Goal: Information Seeking & Learning: Learn about a topic

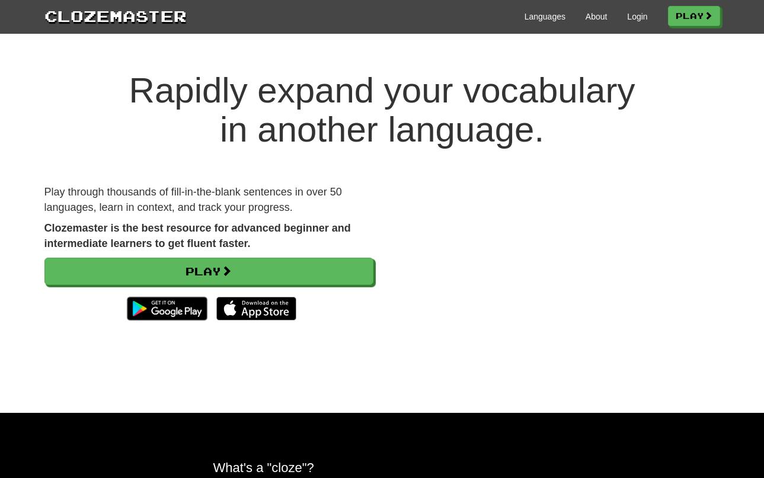
click at [636, 23] on div "Languages About Login Play" at bounding box center [453, 16] width 533 height 22
click at [629, 18] on link "Login" at bounding box center [637, 17] width 20 height 12
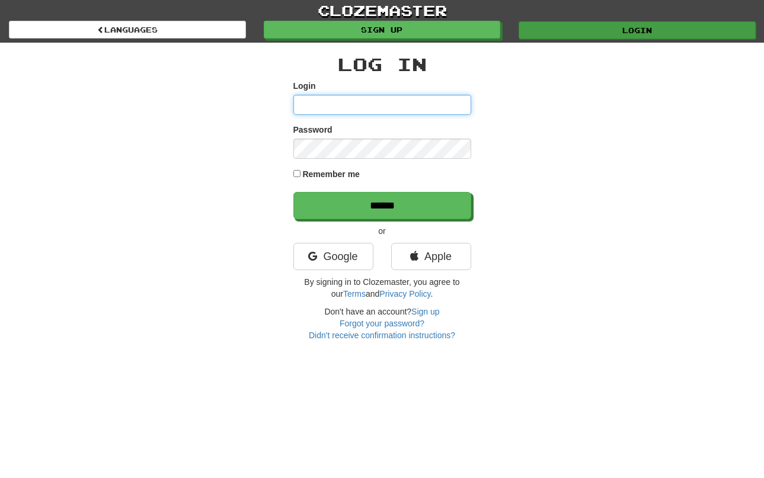
type input "**********"
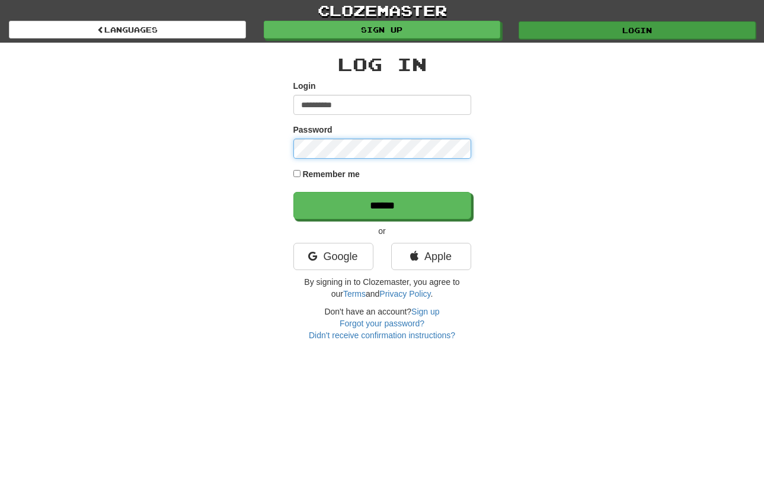
click at [382, 205] on input "******" at bounding box center [382, 205] width 178 height 27
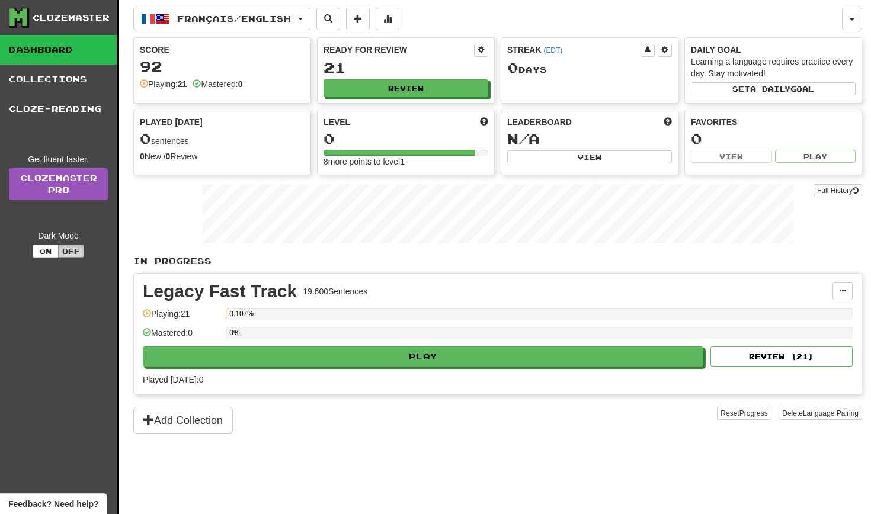
click at [67, 256] on button "Off" at bounding box center [71, 251] width 26 height 13
click at [65, 251] on button "Off" at bounding box center [71, 251] width 26 height 13
drag, startPoint x: 43, startPoint y: 250, endPoint x: 81, endPoint y: 250, distance: 37.9
click at [81, 250] on div "On Off" at bounding box center [59, 251] width 52 height 13
click at [75, 249] on button "Off" at bounding box center [71, 251] width 26 height 13
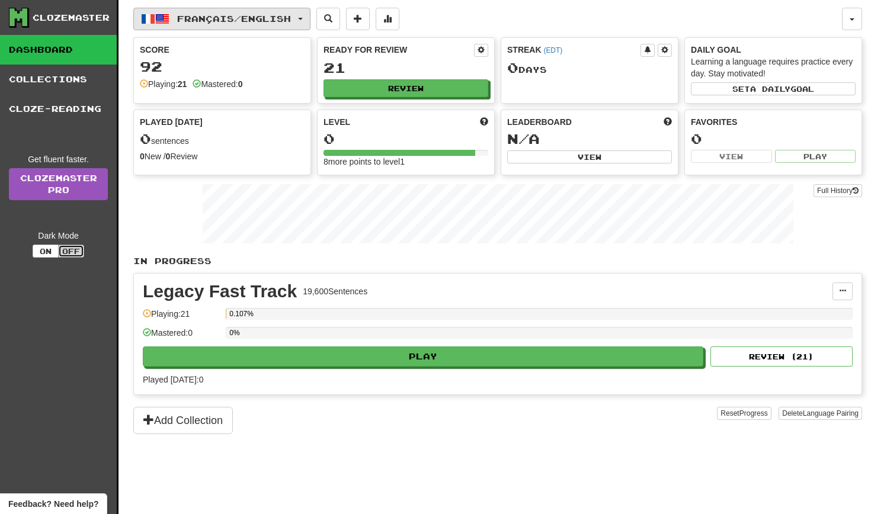
click at [257, 11] on button "Français / English" at bounding box center [221, 19] width 177 height 23
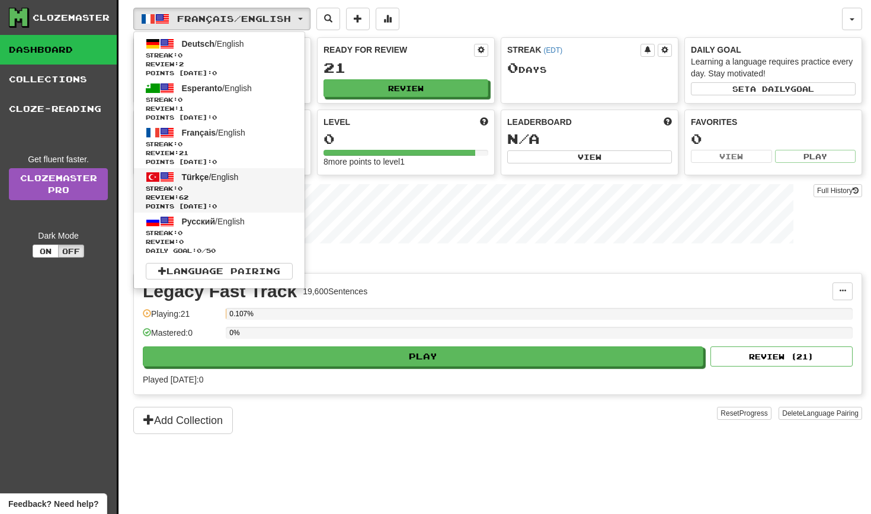
click at [239, 177] on span "Türkçe / English" at bounding box center [210, 176] width 57 height 9
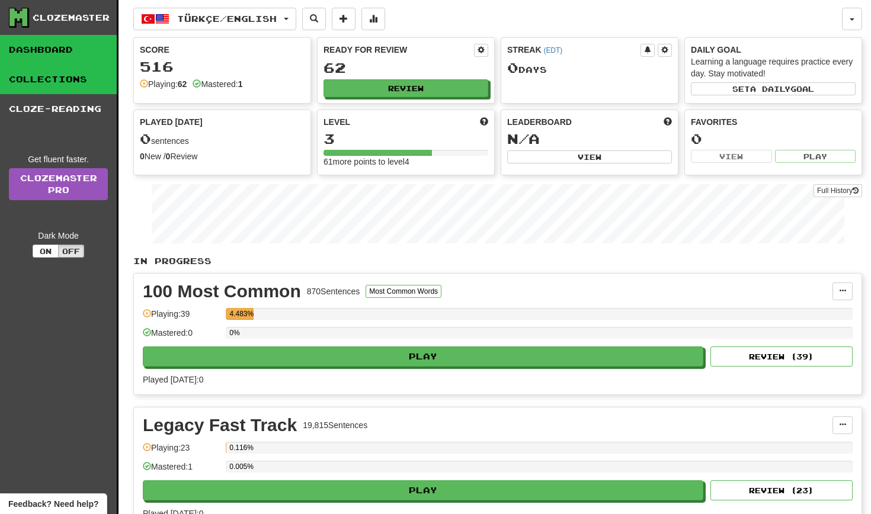
click at [79, 82] on link "Collections" at bounding box center [58, 80] width 117 height 30
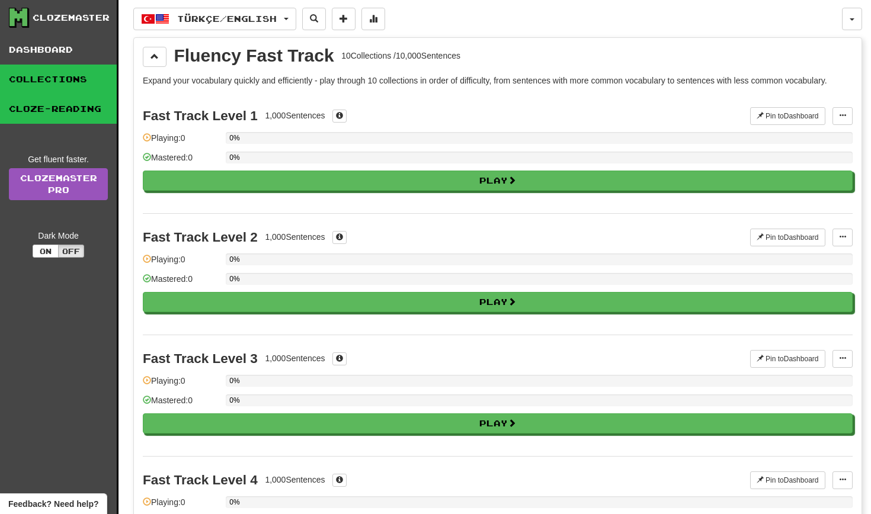
click at [84, 105] on link "Cloze-Reading" at bounding box center [58, 109] width 117 height 30
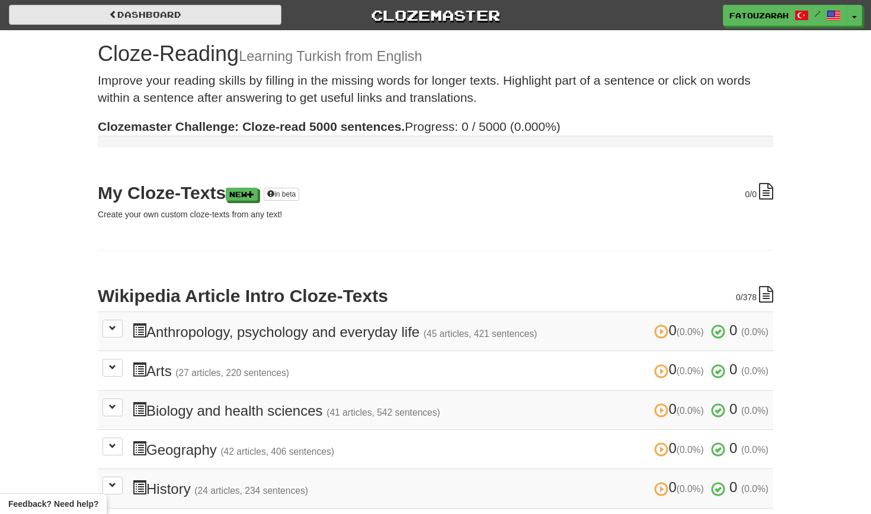
click at [91, 5] on link "Dashboard" at bounding box center [145, 15] width 273 height 20
click at [91, 11] on link "Dashboard" at bounding box center [145, 15] width 273 height 20
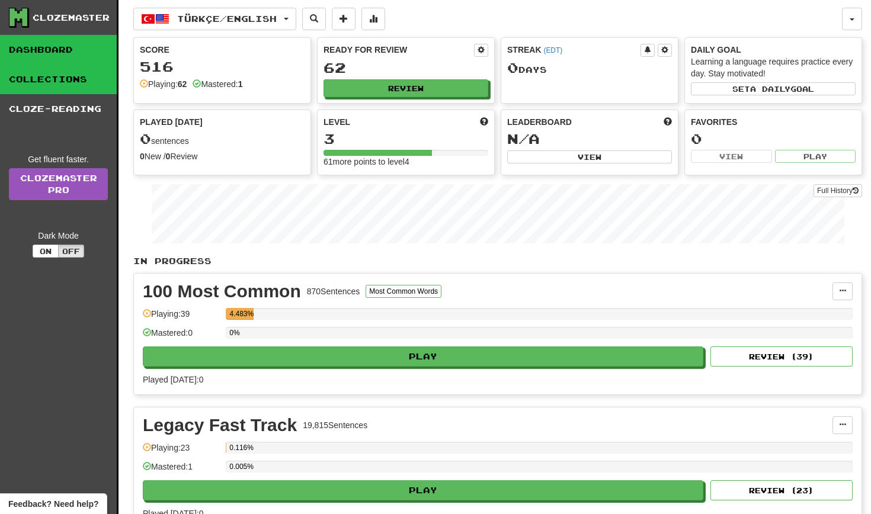
click at [65, 84] on link "Collections" at bounding box center [58, 80] width 117 height 30
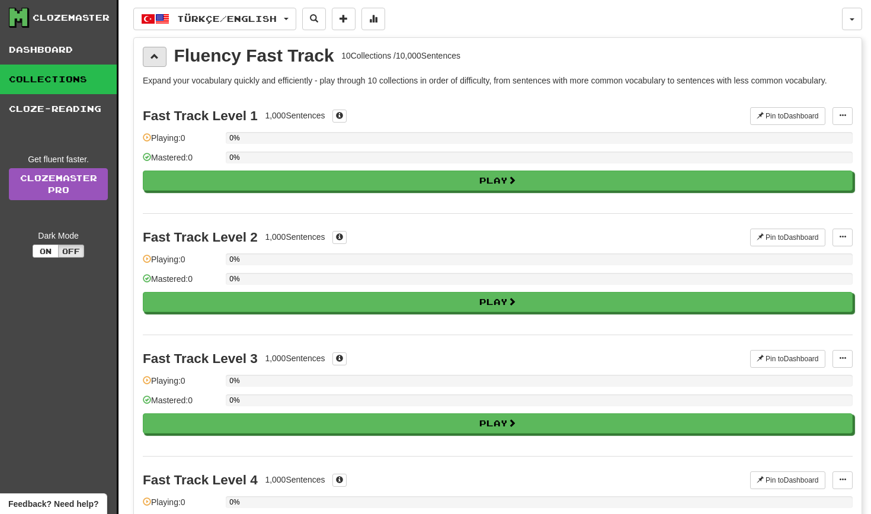
click at [153, 52] on span at bounding box center [155, 56] width 8 height 8
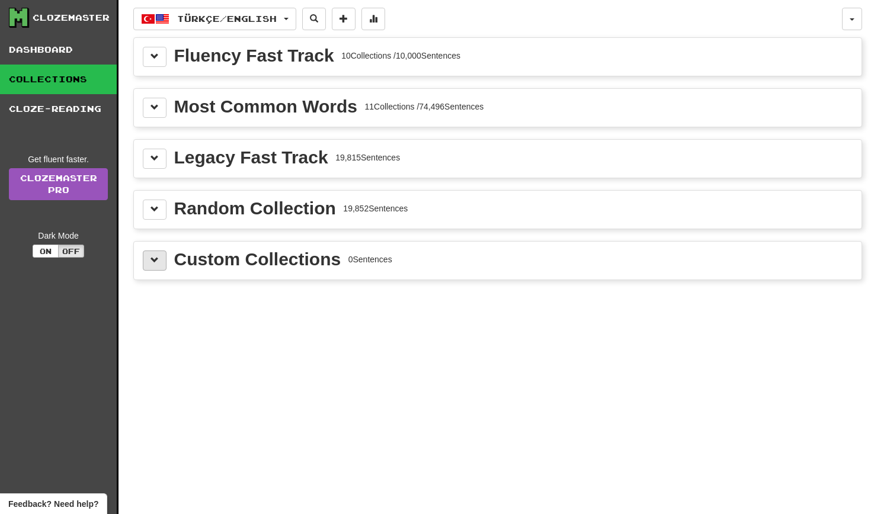
click at [158, 266] on button at bounding box center [155, 261] width 24 height 20
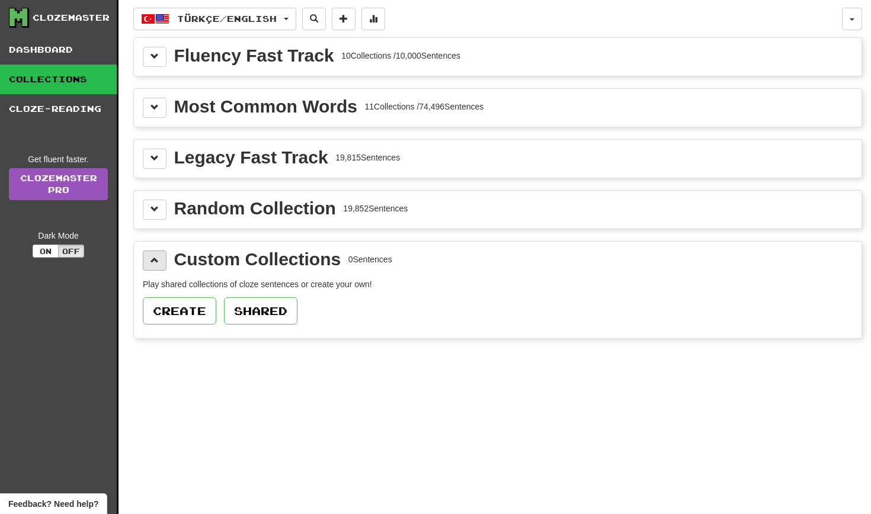
click at [158, 266] on button at bounding box center [155, 261] width 24 height 20
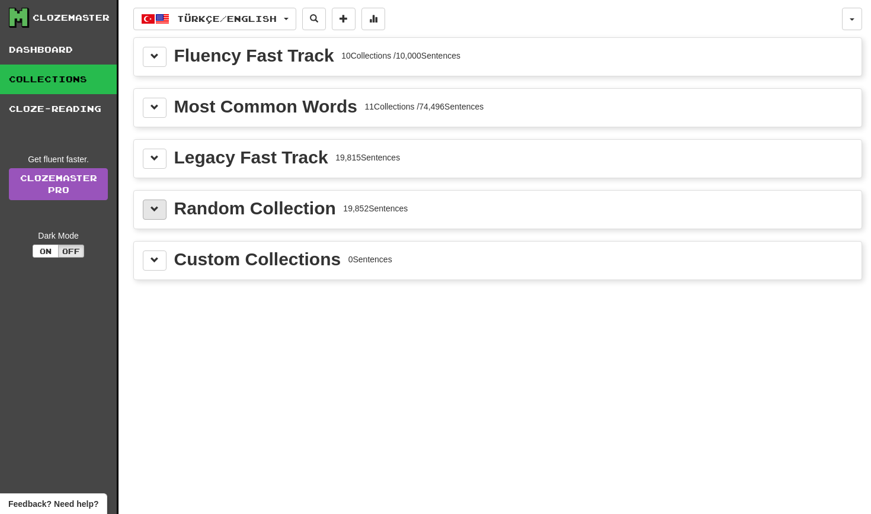
click at [156, 213] on span at bounding box center [155, 209] width 8 height 8
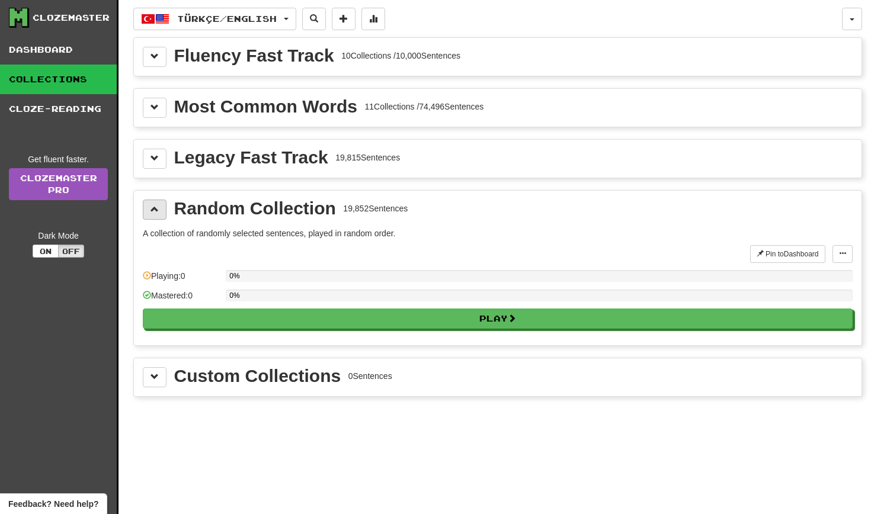
click at [156, 213] on span at bounding box center [155, 209] width 8 height 8
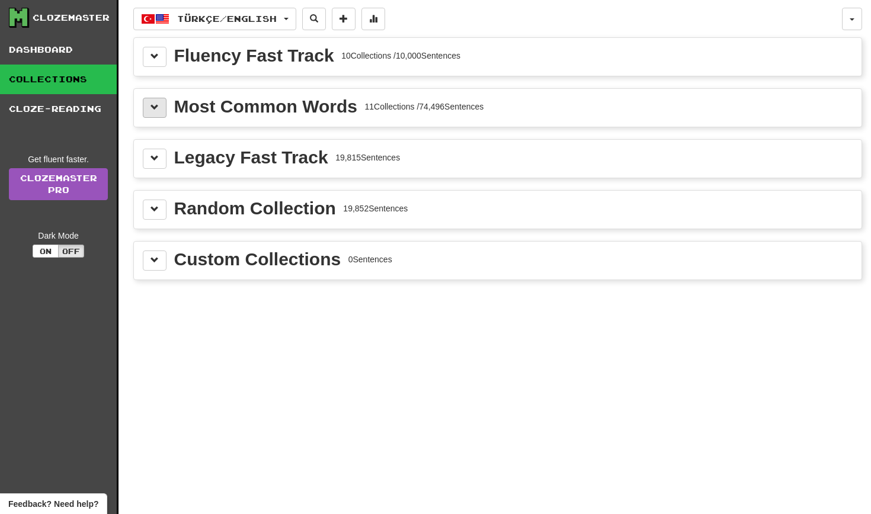
click at [151, 116] on button at bounding box center [155, 108] width 24 height 20
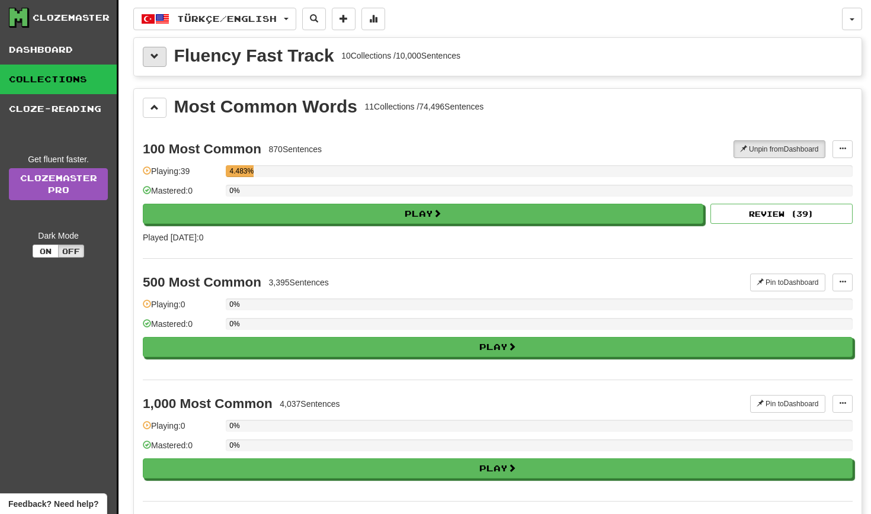
click at [162, 57] on button at bounding box center [155, 57] width 24 height 20
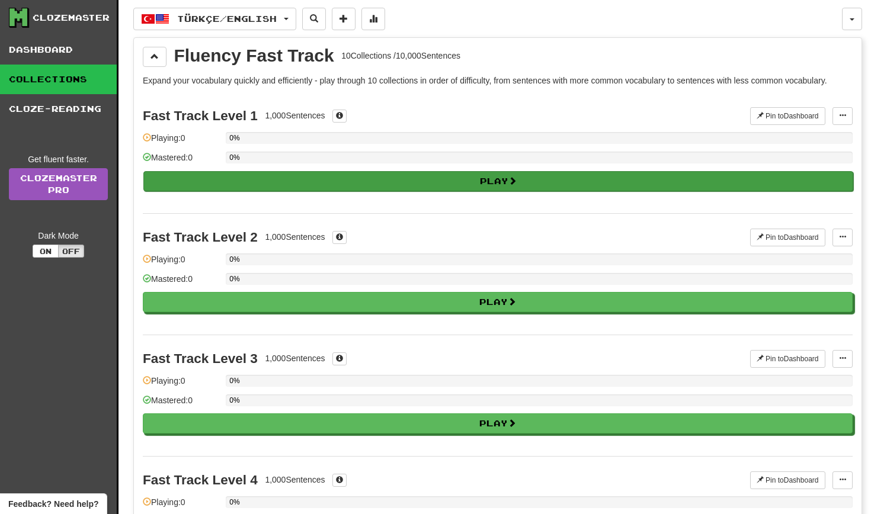
click at [209, 172] on button "Play" at bounding box center [498, 181] width 710 height 20
select select "**"
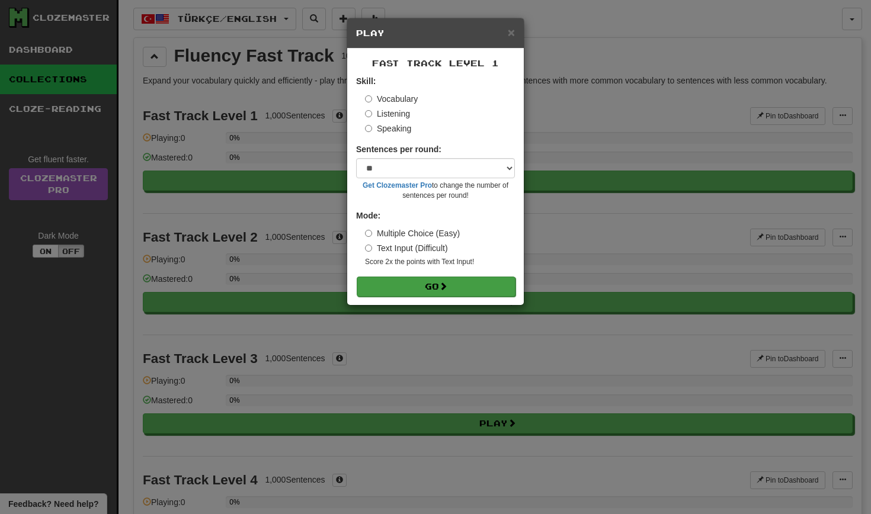
click at [426, 280] on button "Go" at bounding box center [436, 287] width 159 height 20
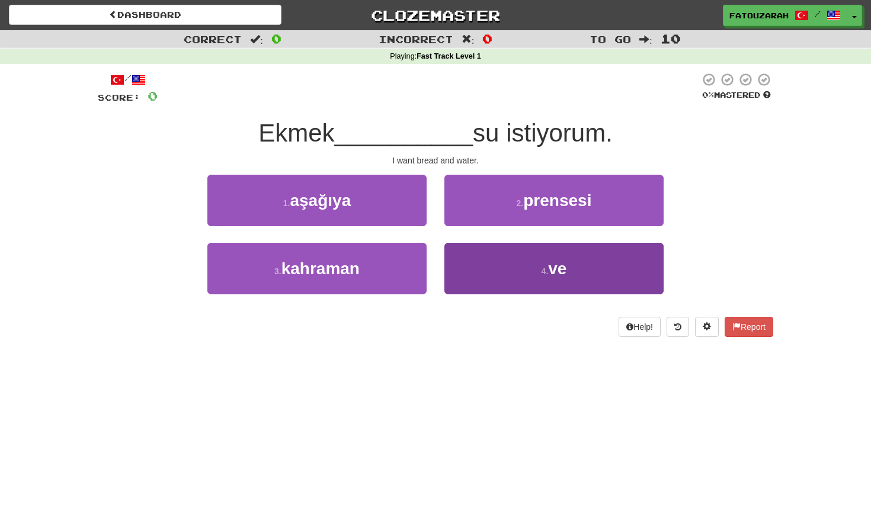
click at [519, 248] on button "4 . ve" at bounding box center [553, 269] width 219 height 52
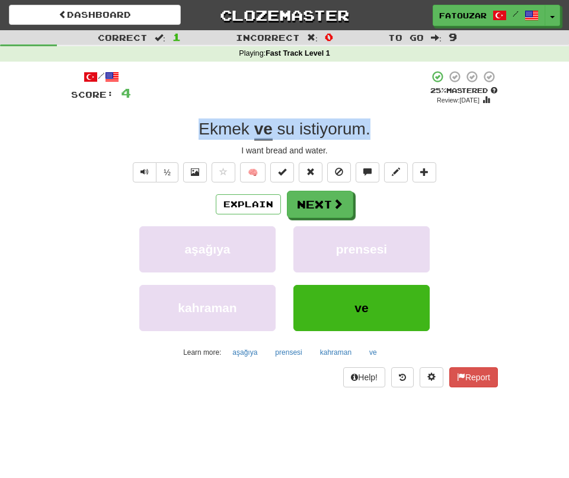
drag, startPoint x: 383, startPoint y: 127, endPoint x: 194, endPoint y: 135, distance: 189.8
click at [194, 135] on div "Ekmek ve su istiyorum ." at bounding box center [284, 129] width 427 height 21
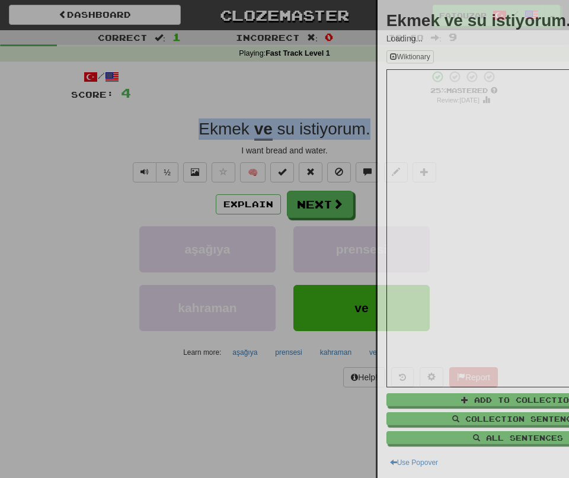
copy div "Ekmek ve su istiyorum ."
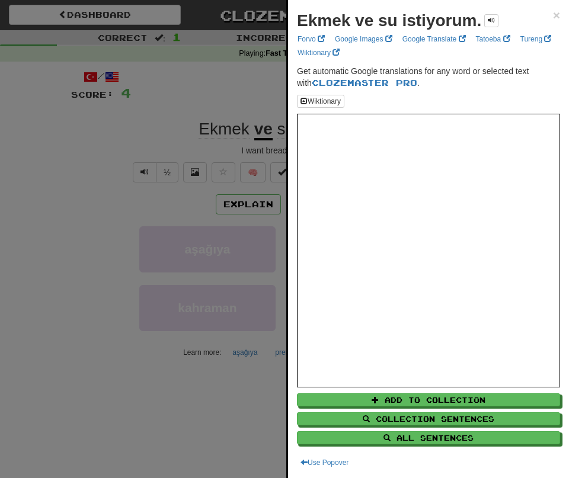
click at [97, 197] on div at bounding box center [284, 239] width 569 height 478
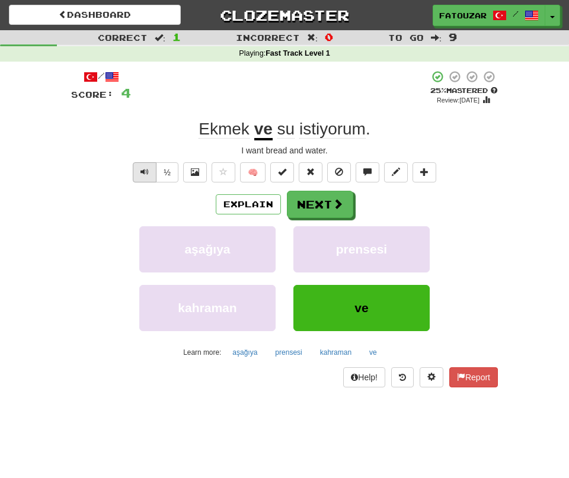
click at [135, 171] on button "Text-to-speech controls" at bounding box center [145, 172] width 24 height 20
click at [191, 171] on span at bounding box center [195, 172] width 8 height 8
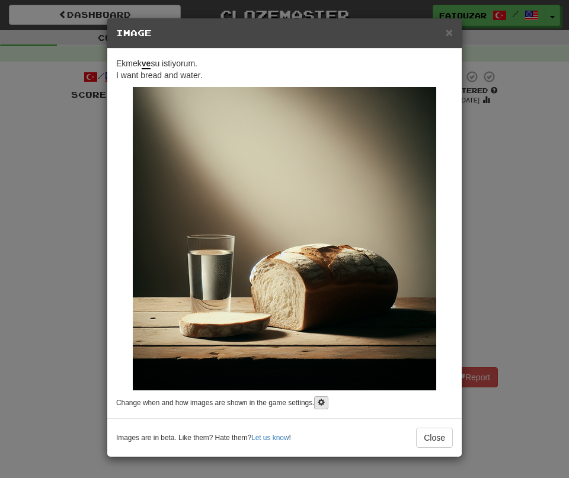
click at [324, 404] on span at bounding box center [321, 402] width 7 height 7
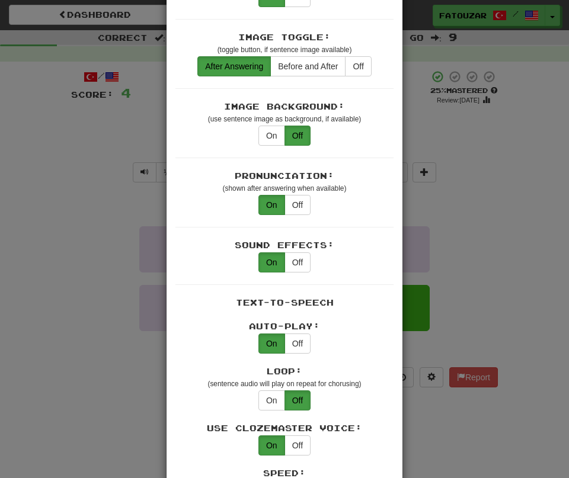
scroll to position [246, 0]
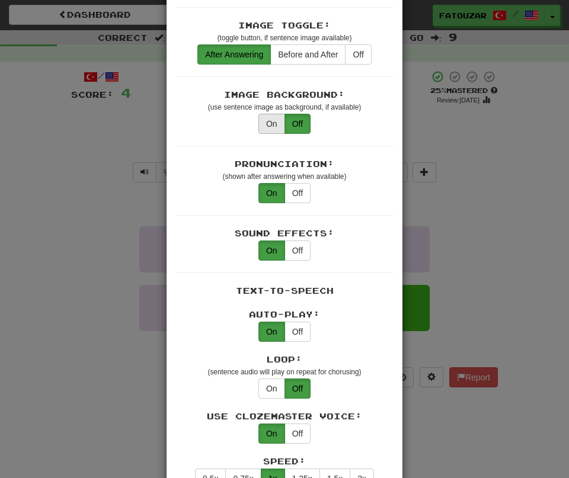
click at [267, 114] on button "On" at bounding box center [271, 124] width 27 height 20
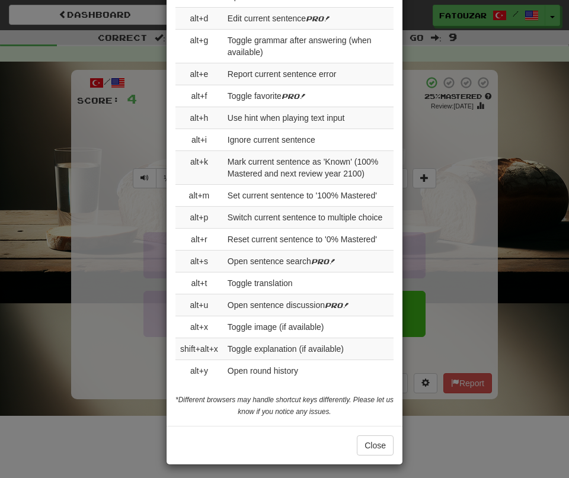
scroll to position [1272, 0]
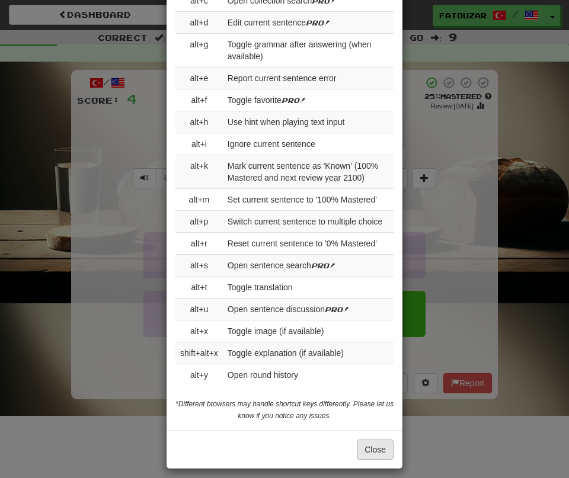
click at [375, 441] on button "Close" at bounding box center [375, 450] width 37 height 20
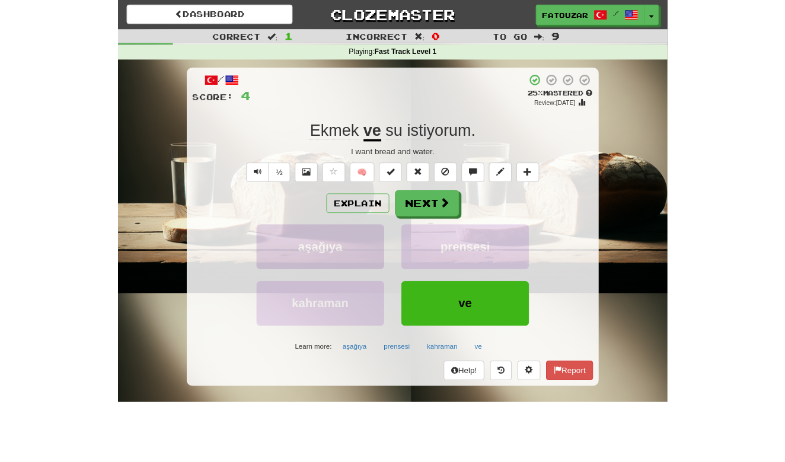
scroll to position [0, 0]
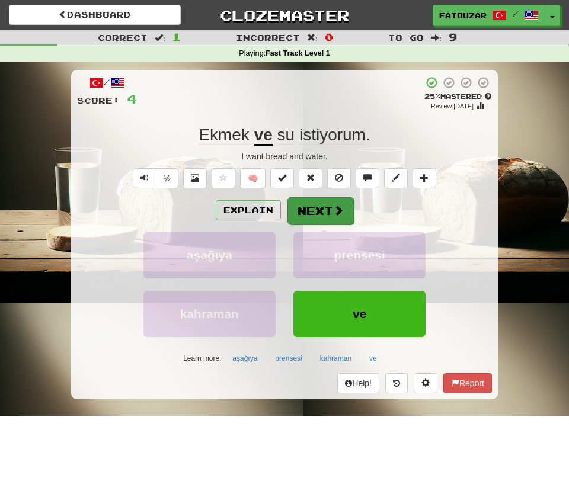
click at [324, 209] on button "Next" at bounding box center [320, 210] width 66 height 27
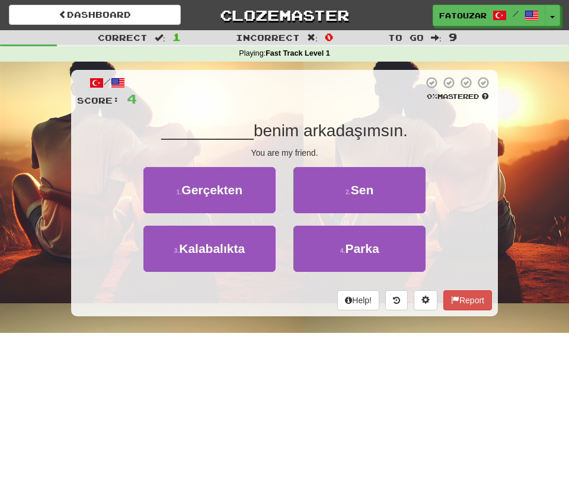
click at [322, 188] on button "2 . Sen" at bounding box center [359, 190] width 132 height 46
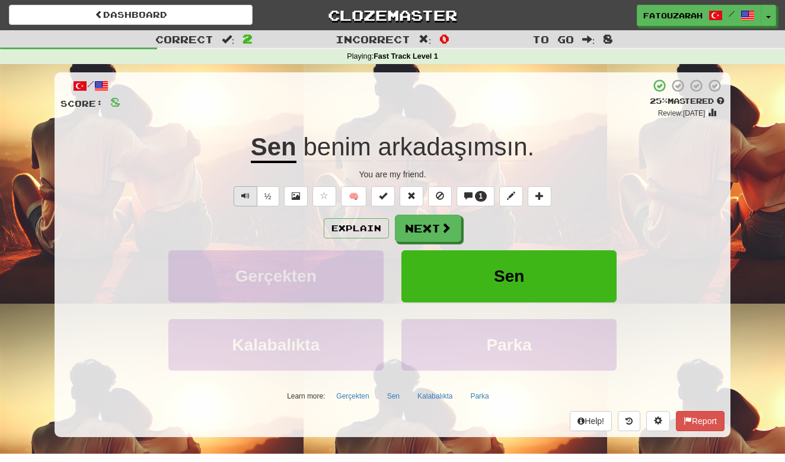
click at [247, 190] on button "Text-to-speech controls" at bounding box center [246, 196] width 24 height 20
click at [475, 197] on span "1" at bounding box center [481, 196] width 12 height 11
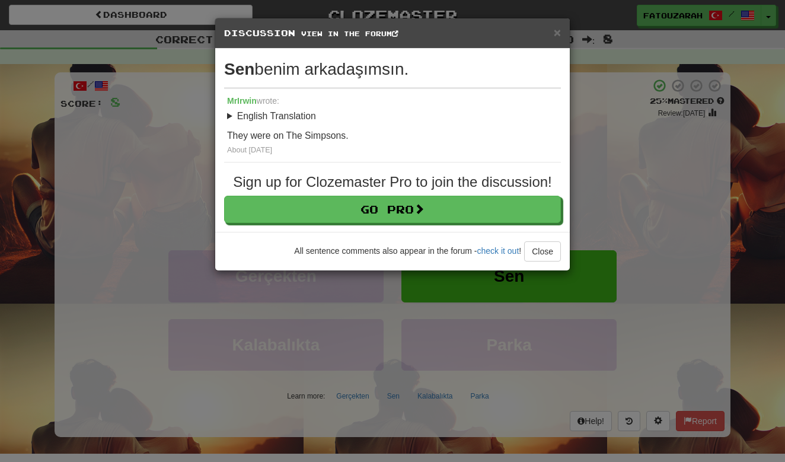
click at [559, 35] on span "×" at bounding box center [557, 32] width 7 height 14
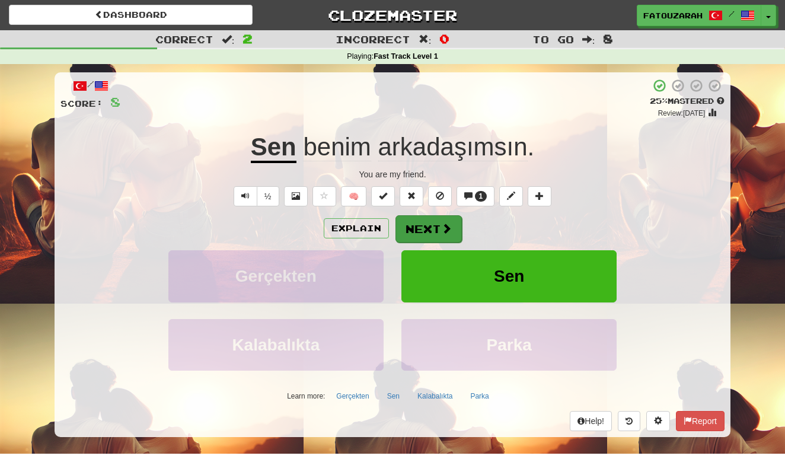
click at [418, 231] on button "Next" at bounding box center [428, 228] width 66 height 27
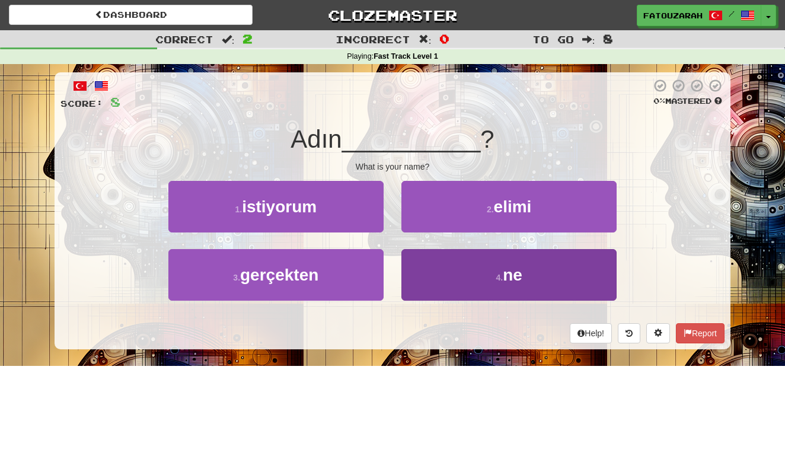
click at [431, 273] on button "4 . ne" at bounding box center [508, 275] width 215 height 52
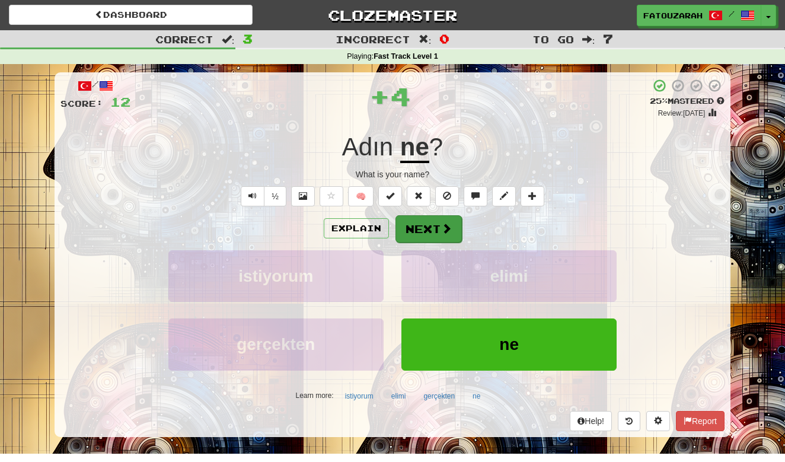
click at [417, 227] on button "Next" at bounding box center [428, 228] width 66 height 27
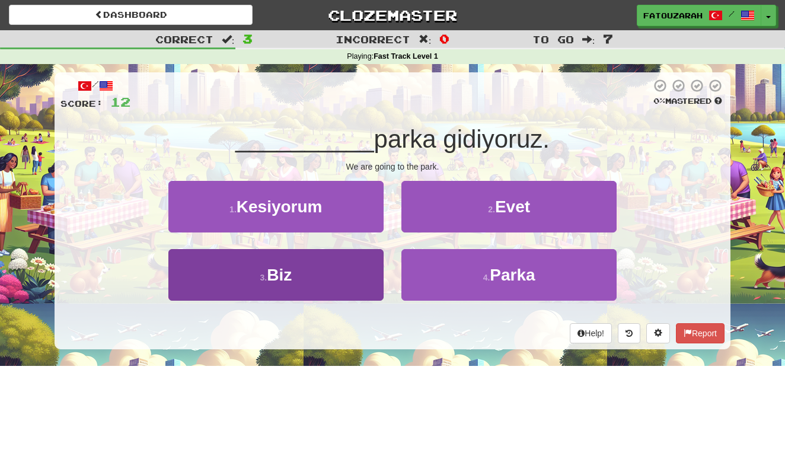
click at [303, 280] on button "3 . Biz" at bounding box center [275, 275] width 215 height 52
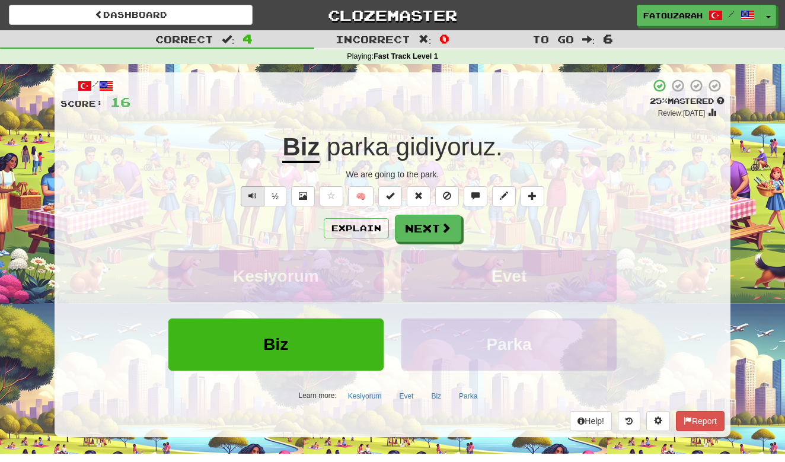
click at [255, 194] on span "Text-to-speech controls" at bounding box center [252, 195] width 8 height 8
click at [427, 226] on button "Next" at bounding box center [428, 228] width 66 height 27
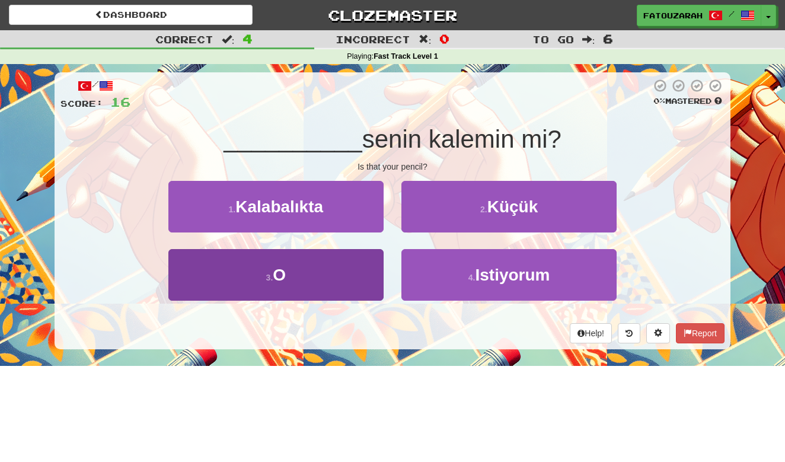
click at [267, 276] on small "3 ." at bounding box center [269, 277] width 7 height 9
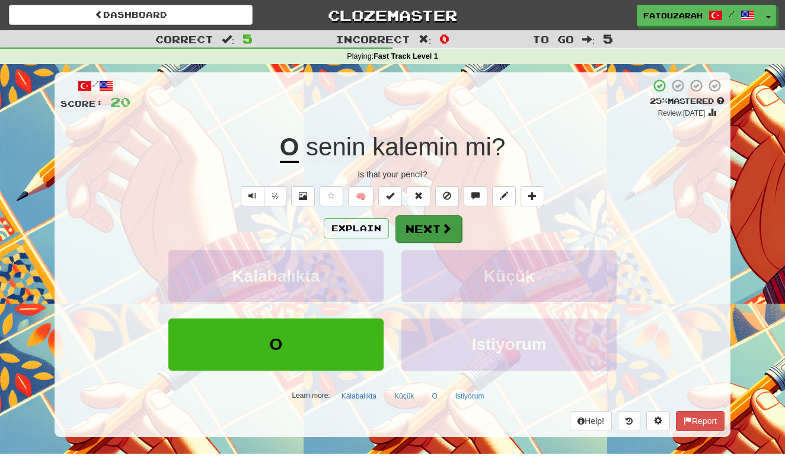
click at [418, 225] on button "Next" at bounding box center [428, 228] width 66 height 27
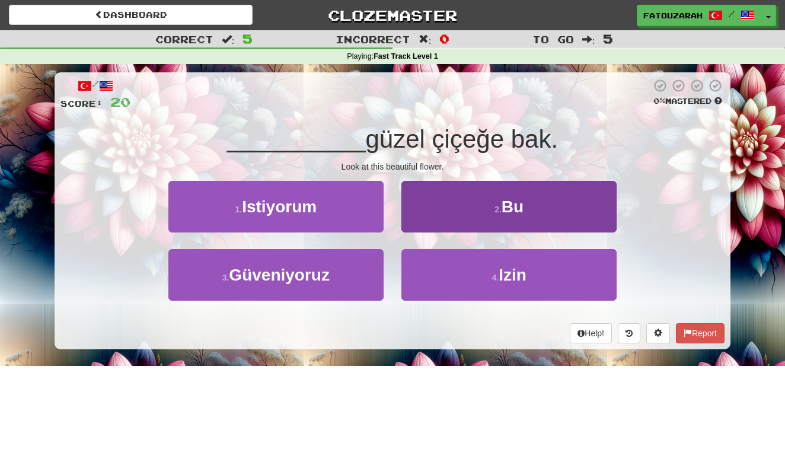
click at [459, 225] on button "2 . Bu" at bounding box center [508, 207] width 215 height 52
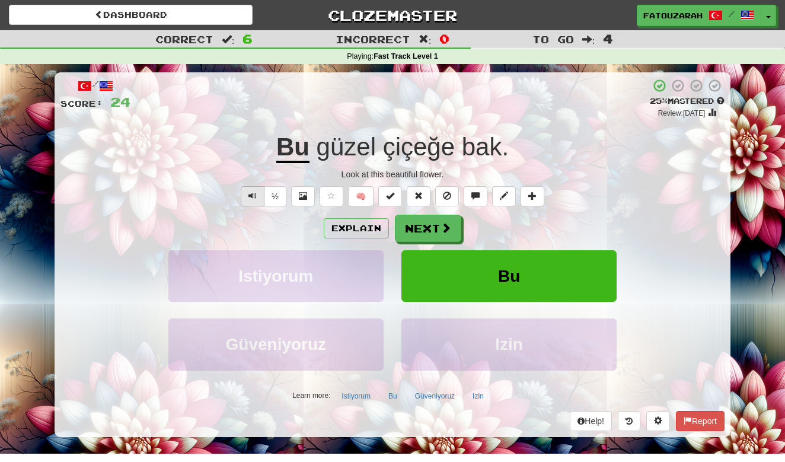
click at [248, 193] on span "Text-to-speech controls" at bounding box center [252, 195] width 8 height 8
drag, startPoint x: 421, startPoint y: 6, endPoint x: 572, endPoint y: 145, distance: 205.1
click at [572, 145] on div "Bu güzel çiçeğe bak ." at bounding box center [392, 147] width 664 height 33
click at [218, 197] on div "½ 🧠" at bounding box center [392, 196] width 664 height 20
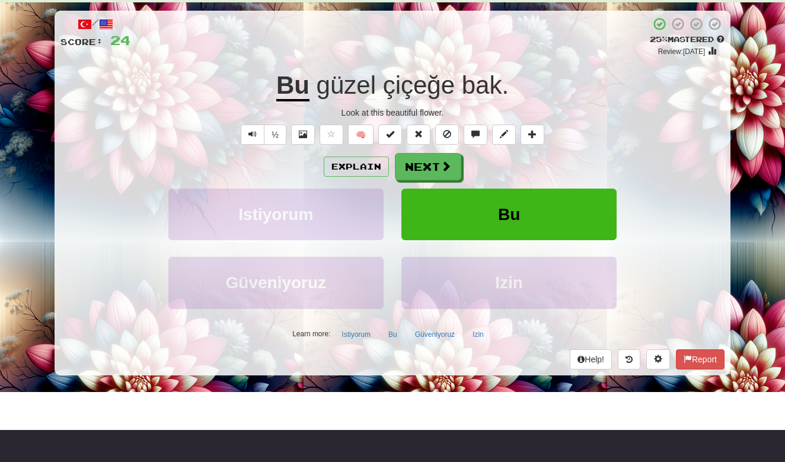
scroll to position [70, 0]
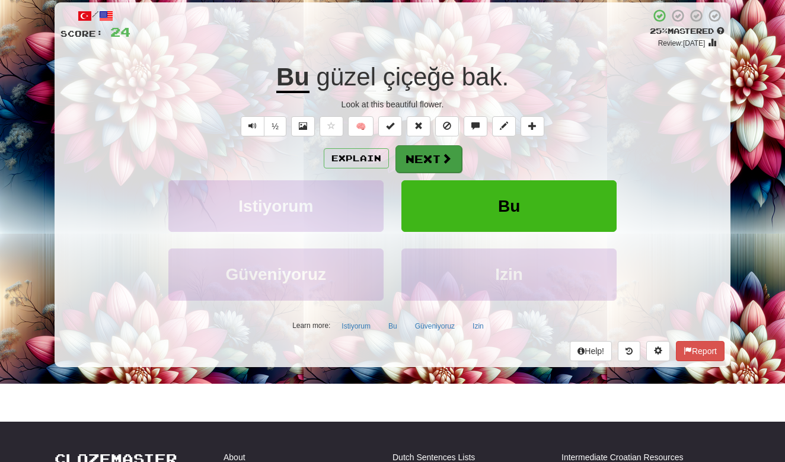
click at [434, 149] on button "Next" at bounding box center [428, 158] width 66 height 27
